Goal: Task Accomplishment & Management: Manage account settings

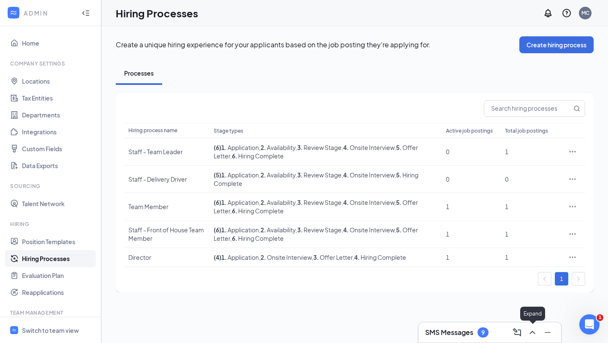
click at [535, 333] on icon "ChevronUp" at bounding box center [532, 332] width 5 height 3
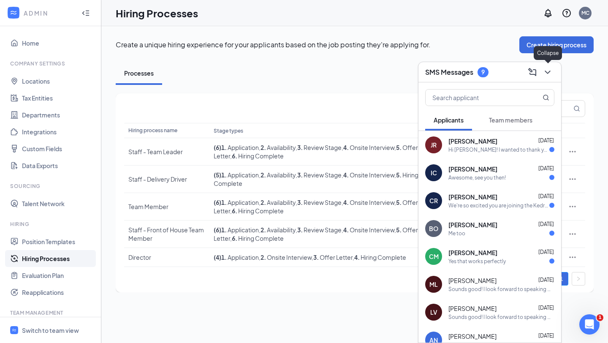
click at [548, 67] on icon "ChevronDown" at bounding box center [548, 72] width 10 height 10
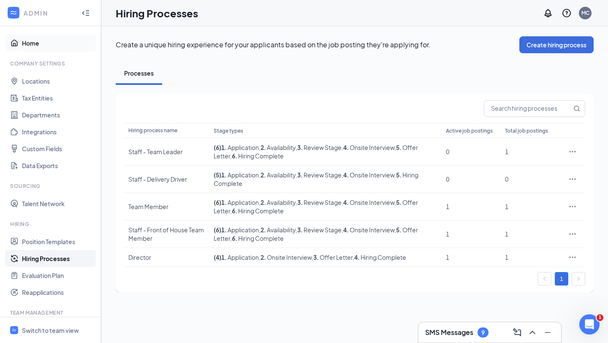
click at [25, 43] on link "Home" at bounding box center [58, 43] width 72 height 17
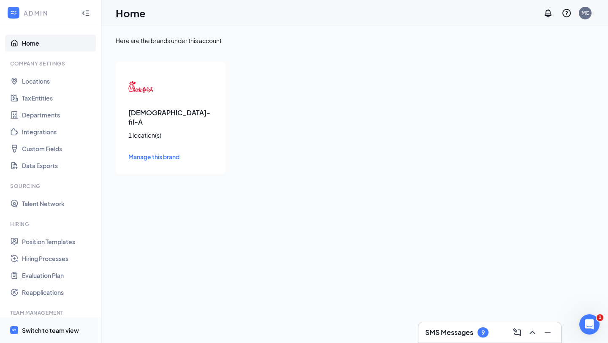
click at [52, 325] on span "Switch to team view" at bounding box center [58, 330] width 72 height 26
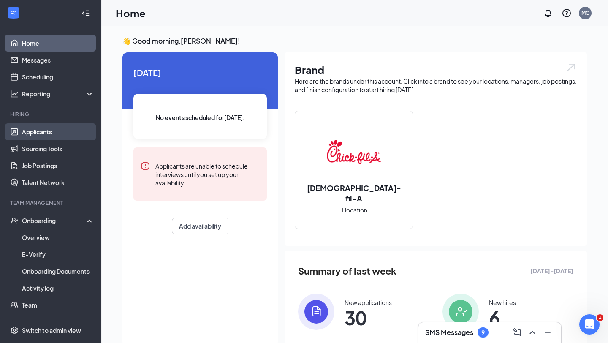
click at [36, 133] on link "Applicants" at bounding box center [58, 131] width 72 height 17
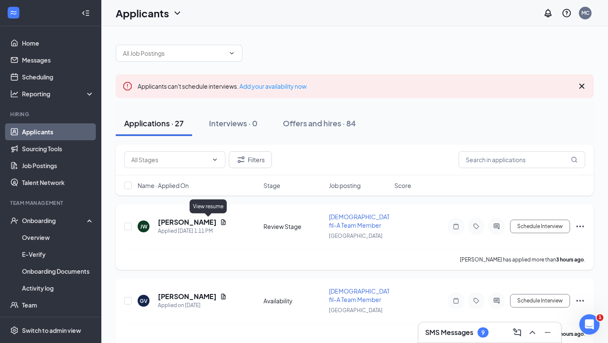
click at [220, 221] on icon "Document" at bounding box center [223, 222] width 7 height 7
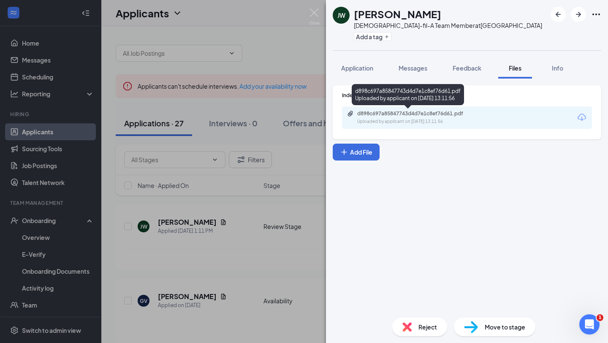
click at [435, 123] on div "Uploaded by applicant on [DATE] 13:11:56" at bounding box center [420, 121] width 127 height 7
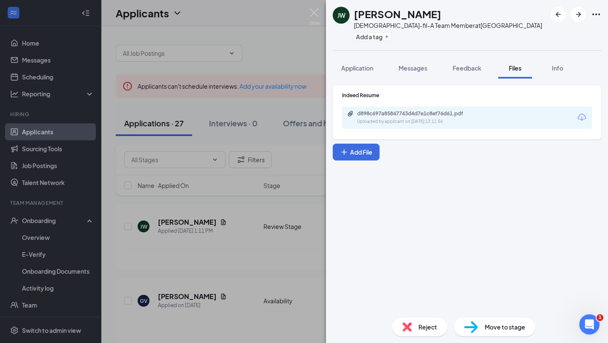
click at [222, 200] on div "[PERSON_NAME] [PERSON_NAME] [DEMOGRAPHIC_DATA]-fil-A Team Member at [GEOGRAPHIC…" at bounding box center [304, 171] width 608 height 343
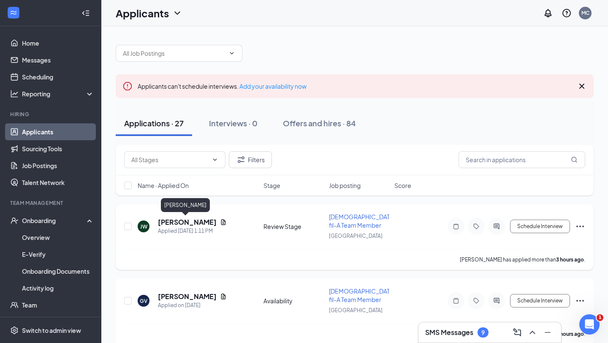
click at [195, 222] on h5 "[PERSON_NAME]" at bounding box center [187, 222] width 59 height 9
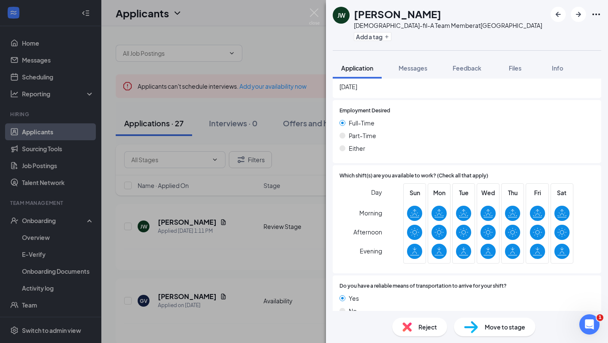
scroll to position [797, 0]
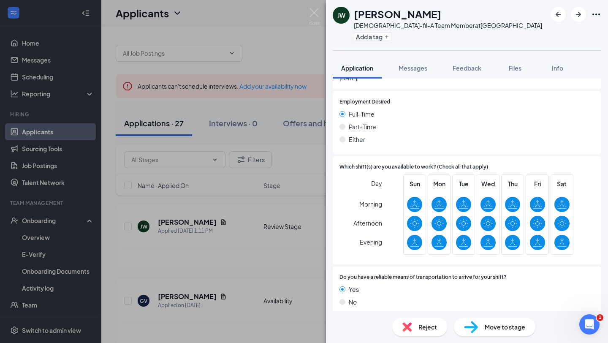
click at [280, 269] on div "[PERSON_NAME] [PERSON_NAME] [DEMOGRAPHIC_DATA]-fil-A Team Member at [GEOGRAPHIC…" at bounding box center [304, 171] width 608 height 343
